Goal: Complete application form: Complete application form

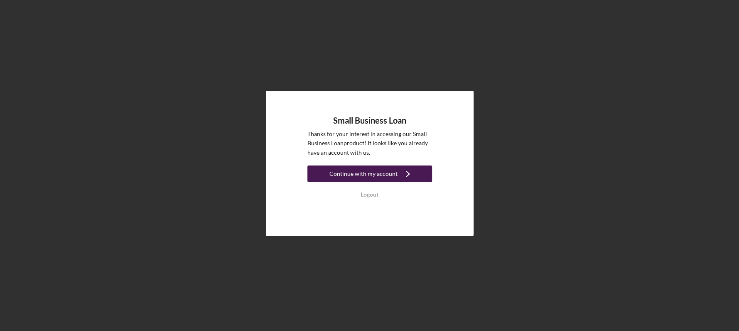
click at [375, 175] on div "Continue with my account" at bounding box center [363, 174] width 68 height 17
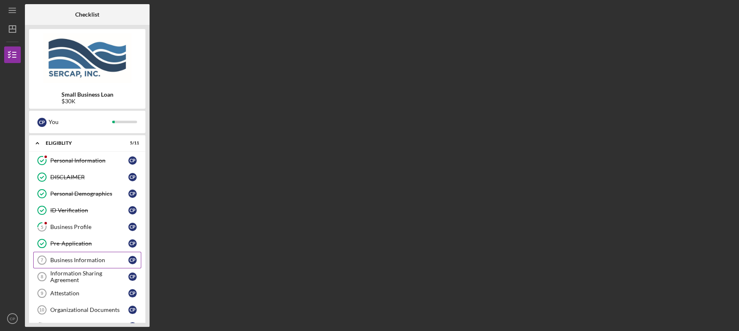
click at [76, 261] on div "Business Information" at bounding box center [89, 260] width 78 height 7
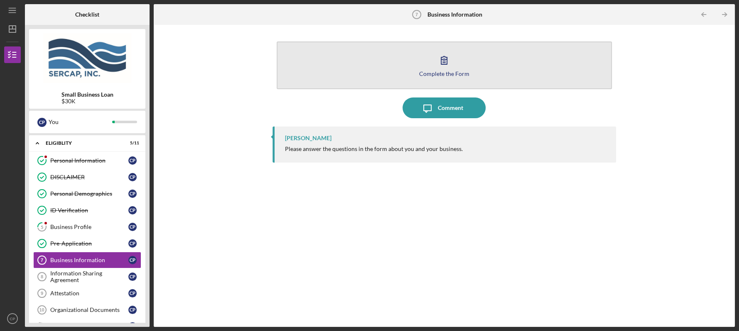
click at [447, 73] on div "Complete the Form" at bounding box center [444, 74] width 50 height 6
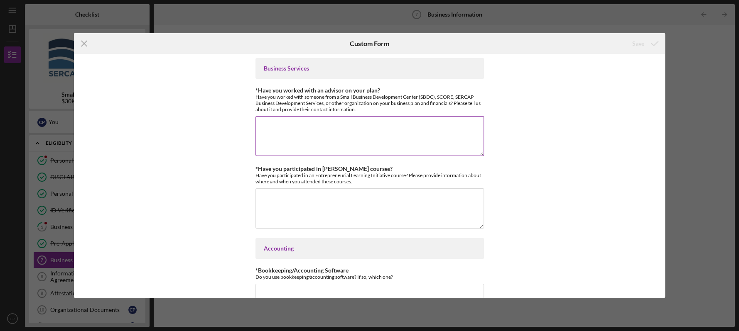
click at [301, 139] on textarea "*Have you worked with an advisor on your plan?" at bounding box center [369, 136] width 228 height 40
type textarea "No"
click at [291, 212] on textarea "*Have you participated in [PERSON_NAME] courses?" at bounding box center [369, 209] width 228 height 40
click at [270, 199] on textarea "2022 Bank of America" at bounding box center [369, 209] width 228 height 40
type textarea "2020 Bank of America"
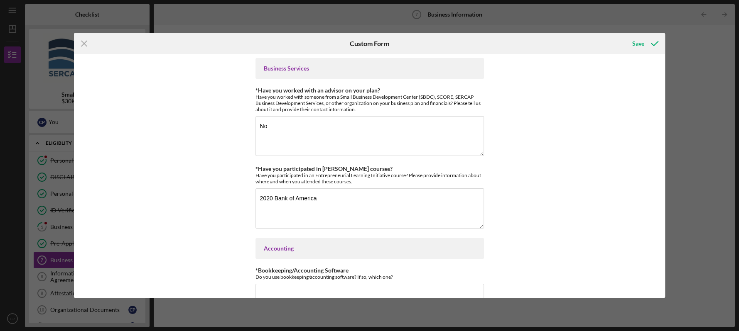
scroll to position [214, 0]
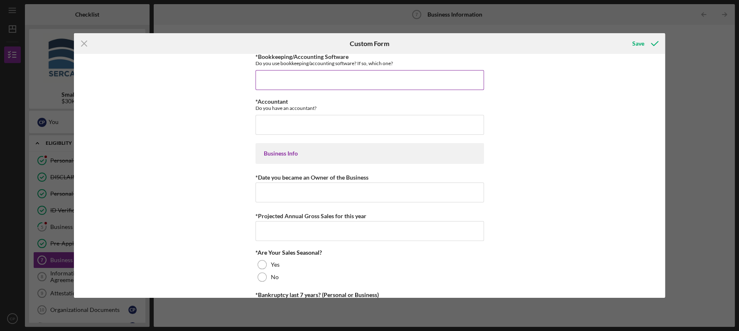
click at [267, 83] on input "*Bookkeeping/Accounting Software" at bounding box center [369, 80] width 228 height 20
type input "no"
click at [275, 128] on input "*Accountant" at bounding box center [369, 125] width 228 height 20
type input "no"
click at [273, 192] on input "*Date you became an Owner of the Business" at bounding box center [369, 193] width 228 height 20
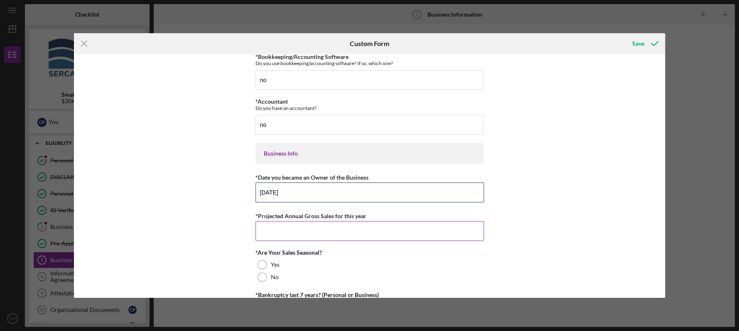
type input "[DATE]"
click at [269, 226] on input "*Projected Annual Gross Sales for this year" at bounding box center [369, 231] width 228 height 20
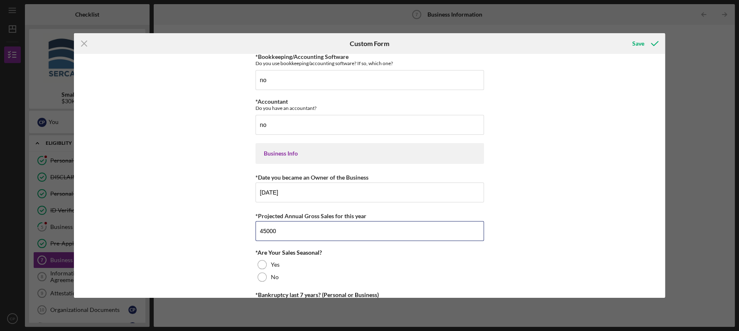
type input "45000"
click at [662, 279] on div "Business Services *Have you worked with an advisor on your plan? Have you worke…" at bounding box center [369, 176] width 591 height 244
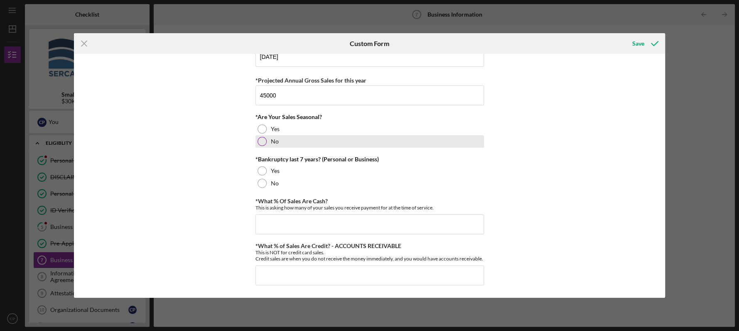
click at [260, 137] on div at bounding box center [262, 141] width 9 height 9
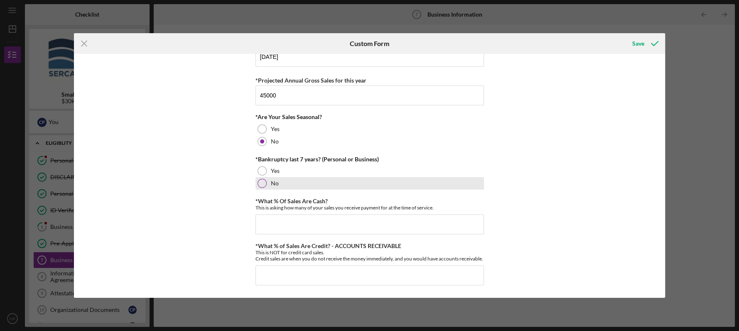
click at [260, 180] on div at bounding box center [262, 183] width 9 height 9
click at [661, 73] on div "Business Services *Have you worked with an advisor on your plan? Have you worke…" at bounding box center [369, 176] width 591 height 244
click at [80, 40] on icon "Icon/Menu Close" at bounding box center [84, 43] width 21 height 21
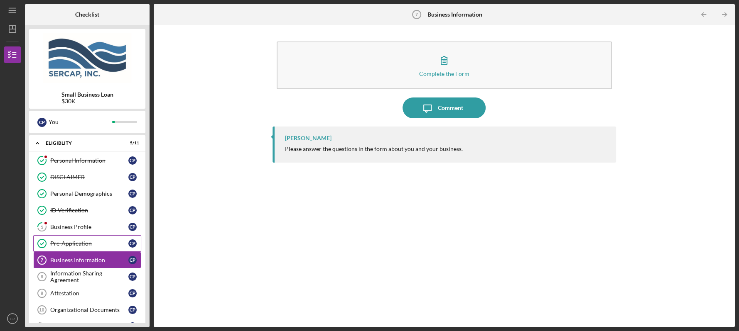
click at [74, 241] on div "Pre-Application" at bounding box center [89, 243] width 78 height 7
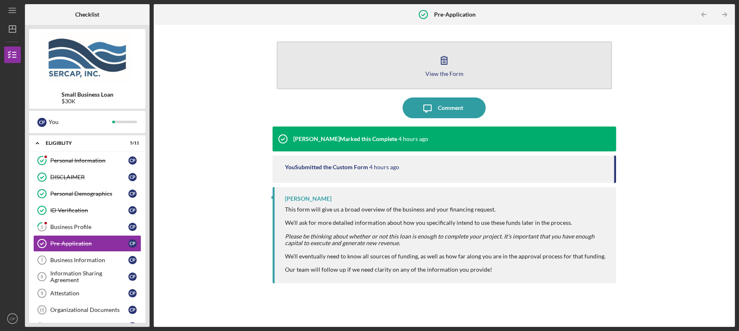
click at [437, 74] on div "View the Form" at bounding box center [444, 74] width 38 height 6
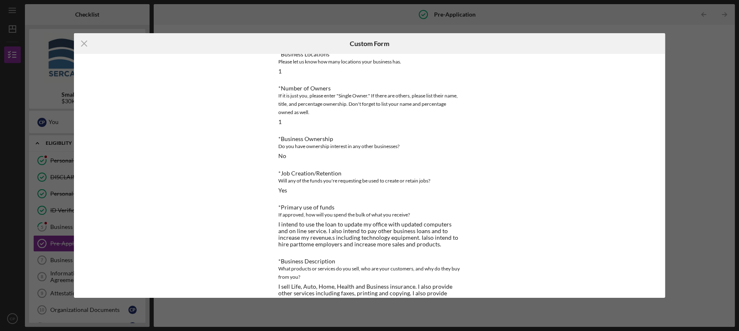
scroll to position [88, 0]
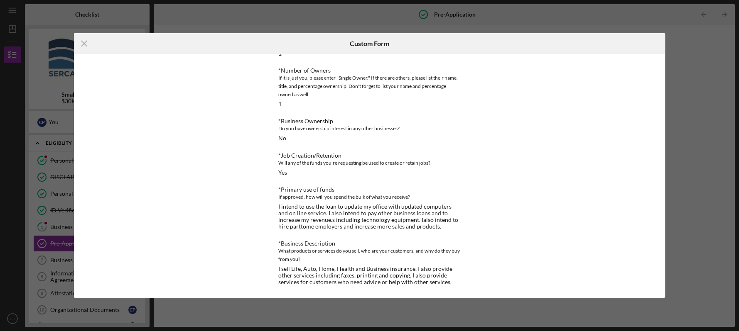
click at [483, 299] on div "Icon/Menu Close Custom Form This form is no longer editable because the checkli…" at bounding box center [369, 165] width 739 height 331
click at [690, 51] on div "Icon/Menu Close Custom Form This form is no longer editable because the checkli…" at bounding box center [369, 165] width 739 height 331
click at [84, 43] on line at bounding box center [83, 43] width 5 height 5
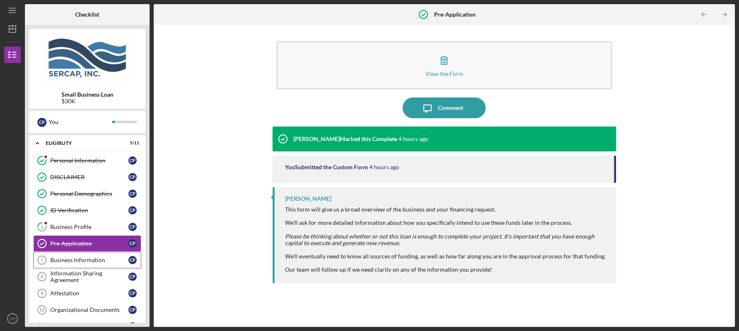
click at [88, 261] on div "Business Information" at bounding box center [89, 260] width 78 height 7
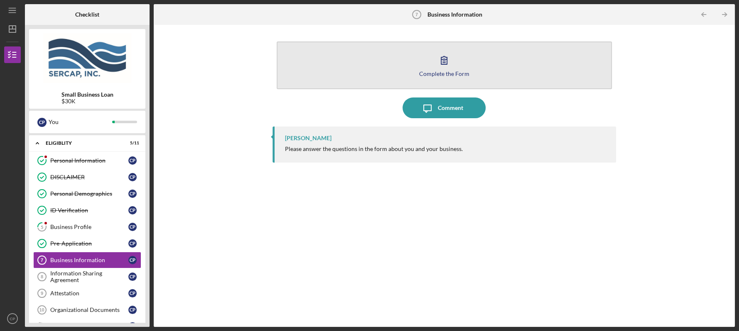
click at [441, 69] on icon "button" at bounding box center [444, 60] width 21 height 21
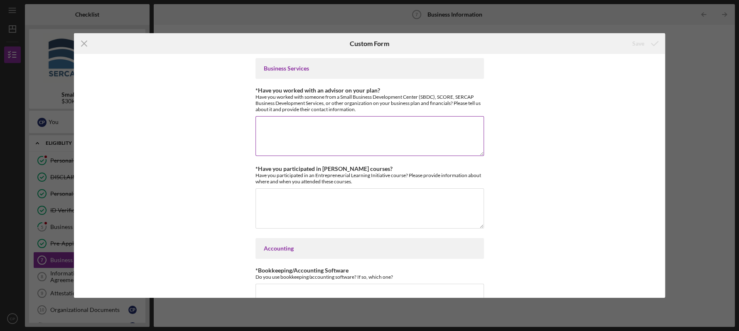
click at [287, 137] on textarea "*Have you worked with an advisor on your plan?" at bounding box center [369, 136] width 228 height 40
type textarea "no"
click at [273, 197] on textarea "*Have you participated in [PERSON_NAME] courses?" at bounding box center [369, 209] width 228 height 40
type textarea "2020 Bank of America"
click at [299, 290] on input "*Bookkeeping/Accounting Software" at bounding box center [369, 294] width 228 height 20
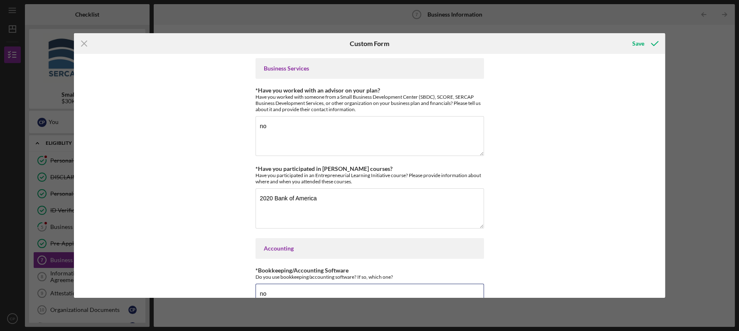
type input "no"
click at [665, 168] on div "Icon/Menu Close Custom Form Save Business Services *Have you worked with an adv…" at bounding box center [369, 165] width 739 height 331
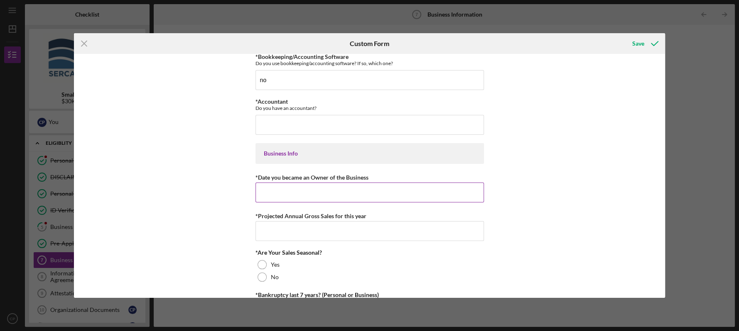
click at [272, 196] on input "*Date you became an Owner of the Business" at bounding box center [369, 193] width 228 height 20
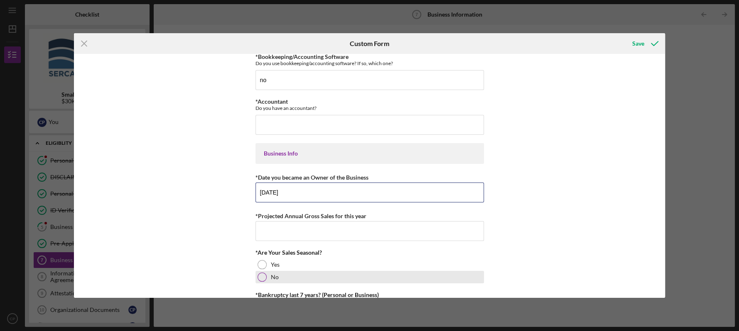
type input "[DATE]"
click at [259, 277] on div at bounding box center [262, 277] width 9 height 9
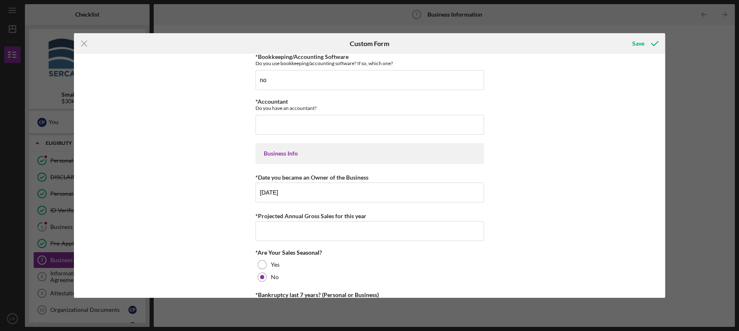
click at [662, 250] on div "Business Services *Have you worked with an advisor on your plan? Have you worke…" at bounding box center [369, 176] width 591 height 244
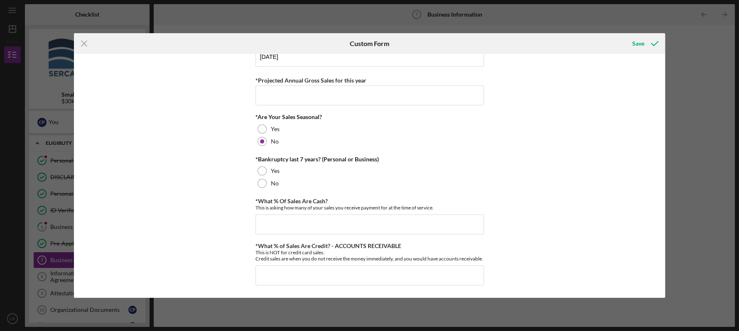
scroll to position [355, 0]
click at [262, 179] on div at bounding box center [262, 183] width 9 height 9
click at [272, 215] on input "*What % Of Sales Are Cash?" at bounding box center [369, 225] width 228 height 20
type input "0.00000%"
click at [274, 276] on input "*What % of Sales Are Credit? - ACCOUNTS RECEIVABLE" at bounding box center [369, 276] width 228 height 20
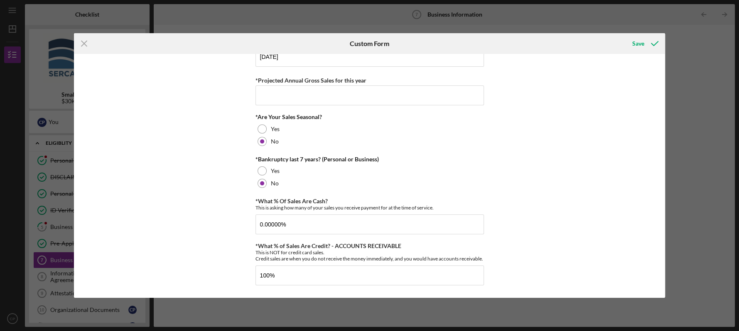
type input "100.00000%"
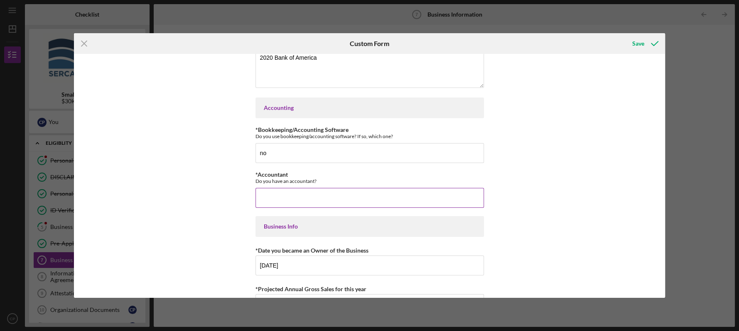
click at [275, 200] on input "*Accountant" at bounding box center [369, 198] width 228 height 20
type input "no"
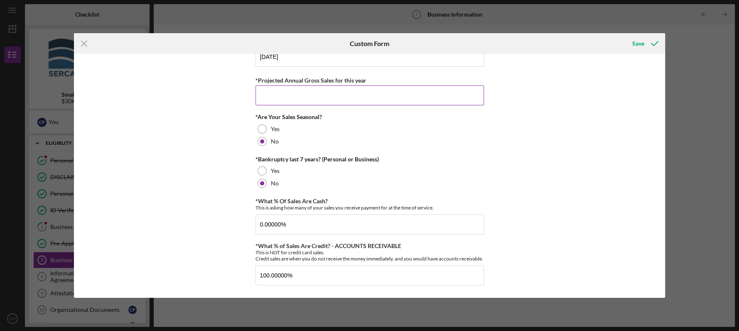
click at [288, 90] on input "*Projected Annual Gross Sales for this year" at bounding box center [369, 96] width 228 height 20
type input "4"
type input "400000-500000"
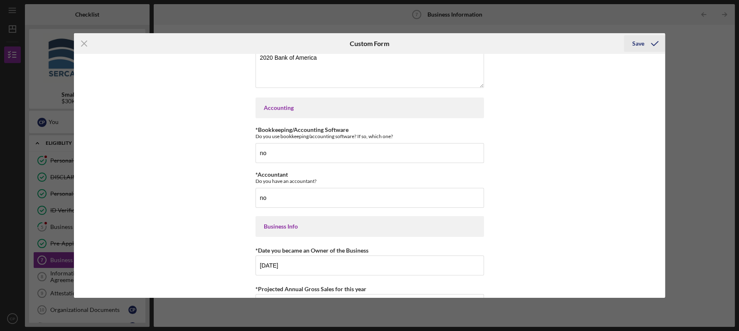
click at [636, 43] on div "Save" at bounding box center [638, 43] width 12 height 17
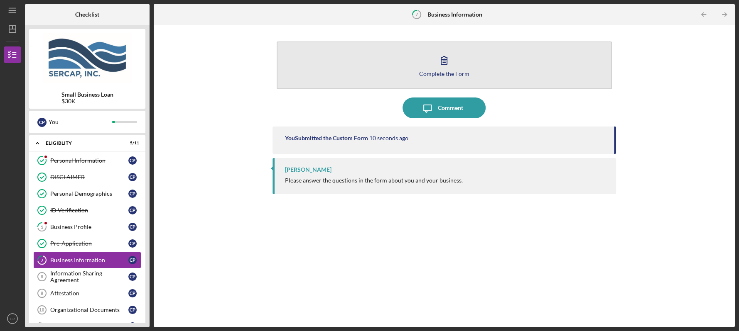
click at [452, 71] on div "Complete the Form" at bounding box center [444, 74] width 50 height 6
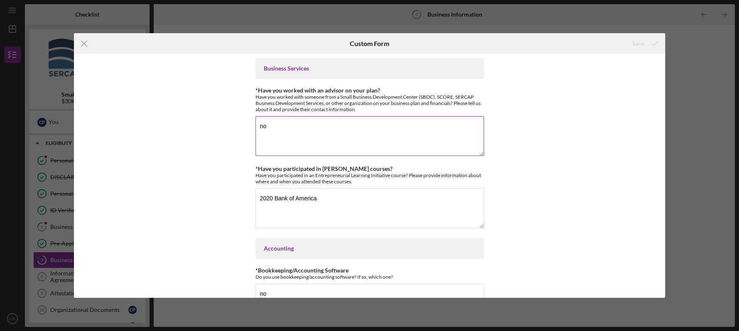
click at [267, 127] on textarea "no" at bounding box center [369, 136] width 228 height 40
click at [316, 199] on textarea "2020 Bank of America" at bounding box center [369, 209] width 228 height 40
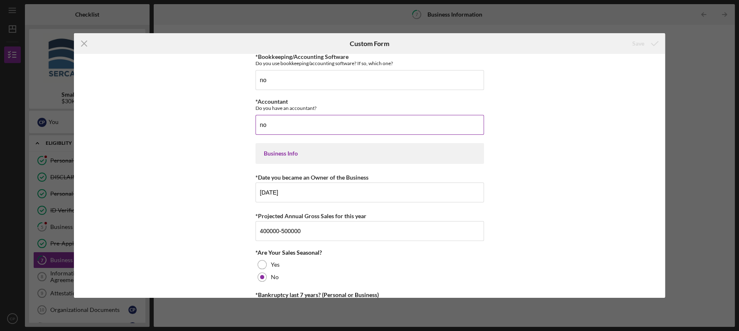
click at [261, 126] on input "no" at bounding box center [369, 125] width 228 height 20
type input "No"
click at [261, 79] on input "no" at bounding box center [369, 80] width 228 height 20
type input "No"
click at [288, 193] on input "[DATE]" at bounding box center [369, 193] width 228 height 20
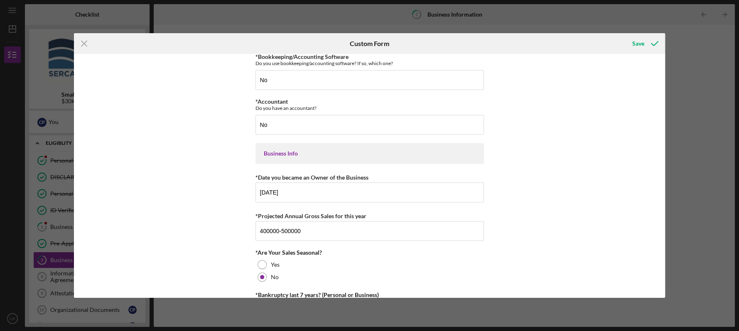
scroll to position [355, 0]
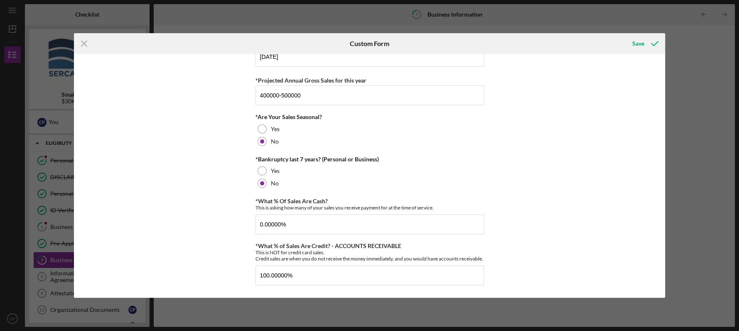
click at [661, 72] on div "Business Services *Have you worked with an advisor on your plan? Have you worke…" at bounding box center [369, 176] width 591 height 244
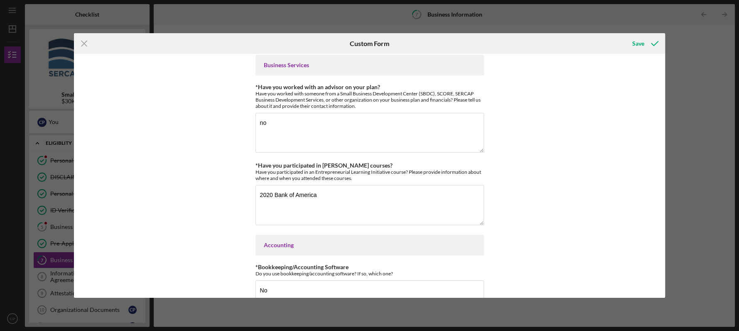
scroll to position [0, 0]
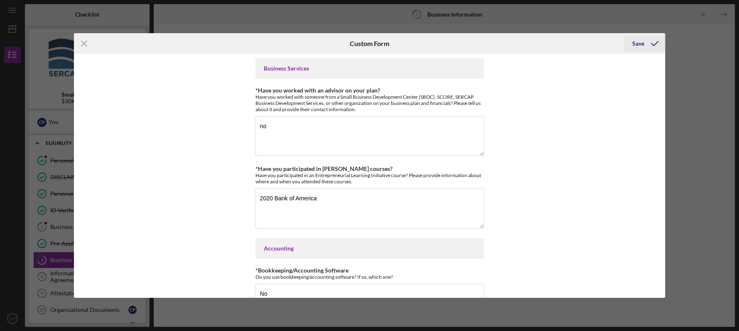
click at [639, 42] on div "Save" at bounding box center [638, 43] width 12 height 17
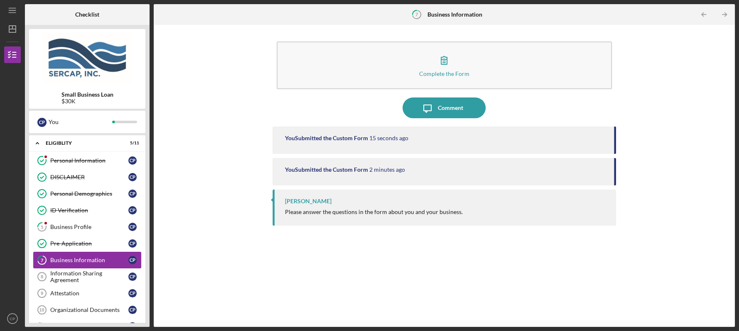
click at [75, 262] on div "Business Information" at bounding box center [89, 260] width 78 height 7
click at [731, 325] on div "Complete the Form Form Icon/Message Comment You Submitted the Custom Form 36 se…" at bounding box center [444, 176] width 581 height 302
click at [95, 278] on div "Information Sharing Agreement" at bounding box center [89, 276] width 78 height 13
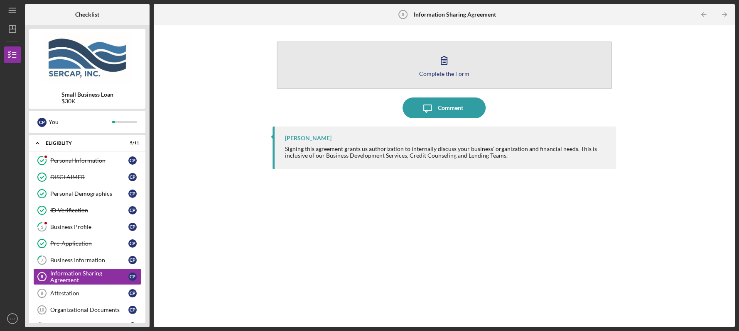
click at [450, 71] on div "Complete the Form" at bounding box center [444, 74] width 50 height 6
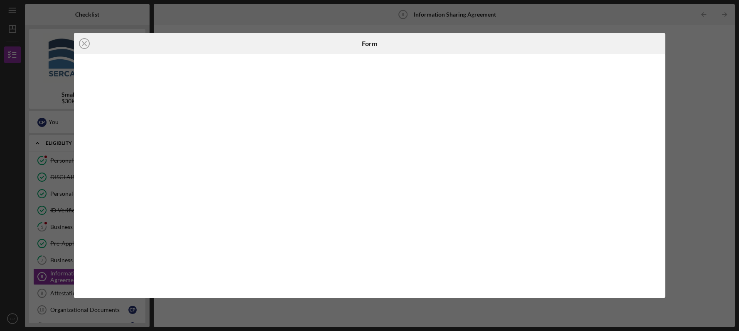
click at [696, 158] on div "Icon/Close Form" at bounding box center [369, 165] width 739 height 331
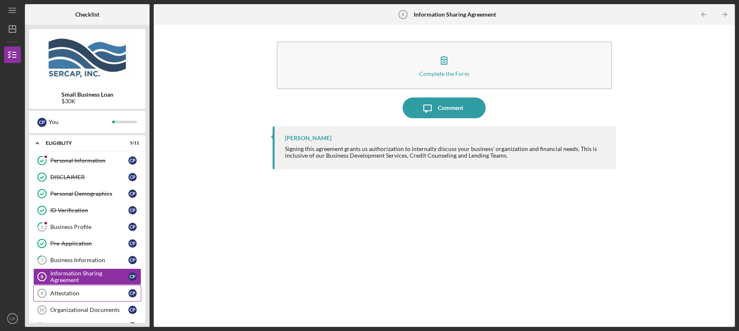
click at [63, 295] on div "Attestation" at bounding box center [89, 293] width 78 height 7
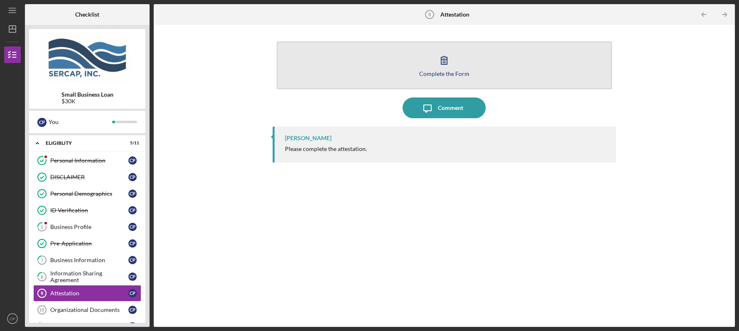
click at [440, 71] on div "Complete the Form" at bounding box center [444, 74] width 50 height 6
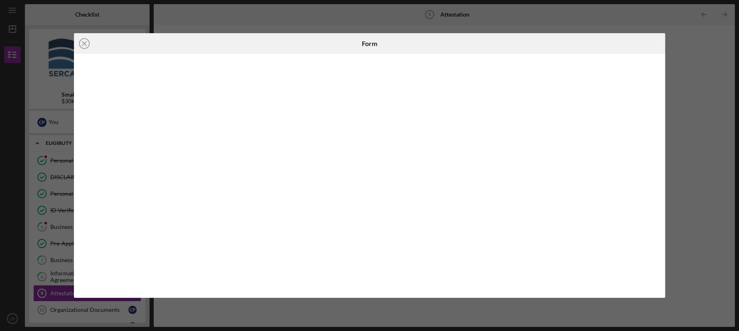
click at [705, 107] on div "Icon/Close Form" at bounding box center [369, 165] width 739 height 331
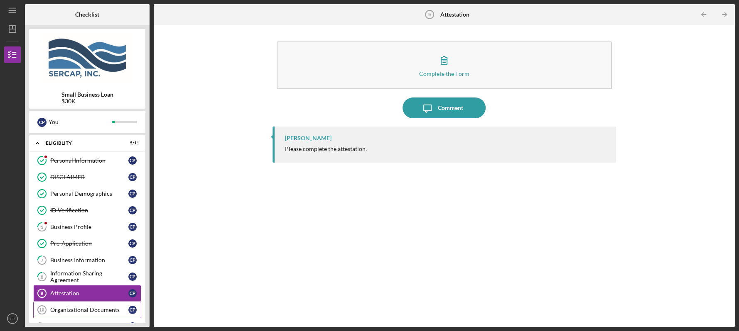
click at [76, 310] on div "Organizational Documents" at bounding box center [89, 310] width 78 height 7
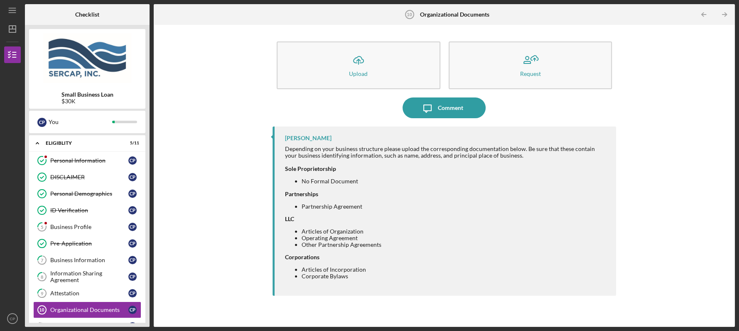
click at [142, 320] on div "Personal Information Personal Information C P DISCLAIMER DISCLAIMER C P Persona…" at bounding box center [87, 245] width 116 height 187
click at [146, 324] on div "Small Business Loan $30K C P You Icon/Expander Eligiblity 5 / 11 Personal Infor…" at bounding box center [87, 176] width 125 height 302
click at [93, 321] on link "Eligibility Phase Eligibility Phase C P" at bounding box center [87, 327] width 108 height 17
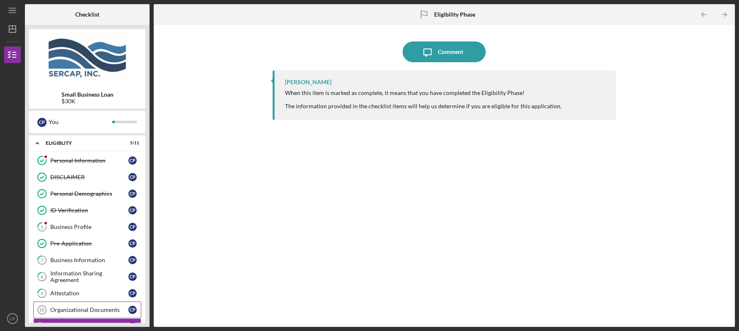
click at [74, 308] on div "Organizational Documents" at bounding box center [89, 310] width 78 height 7
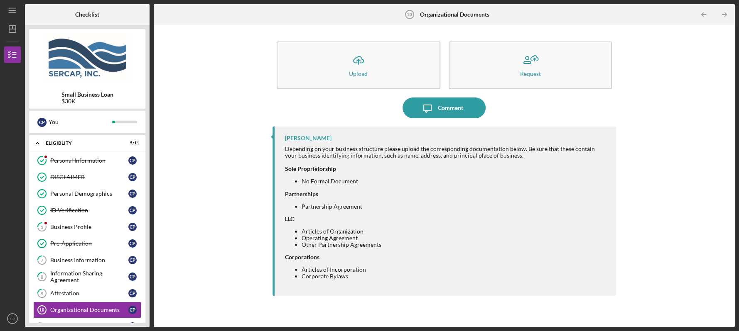
scroll to position [113, 0]
